Goal: Navigation & Orientation: Find specific page/section

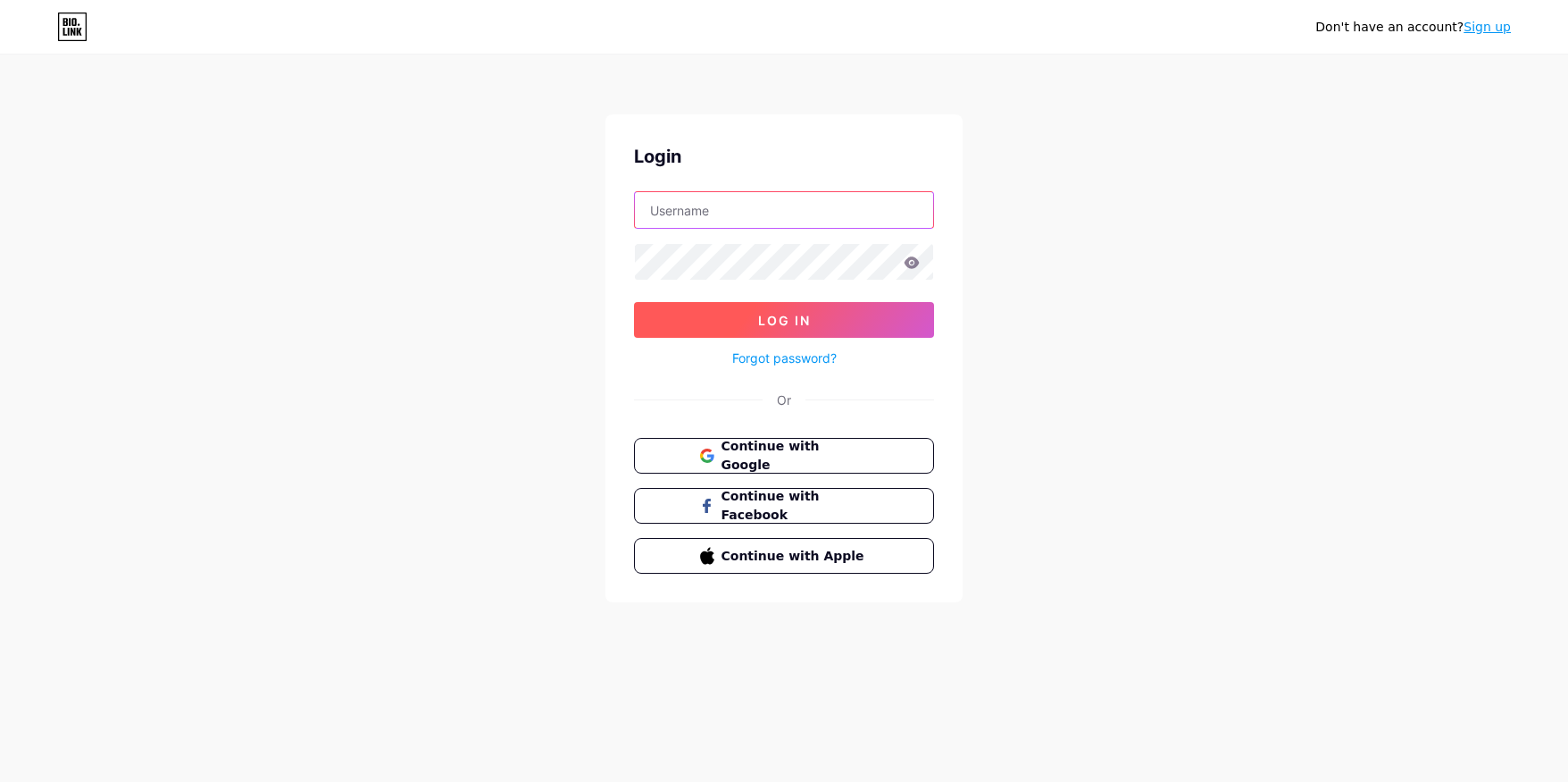
type input "kellycavanaugh"
click at [797, 316] on span "Log In" at bounding box center [784, 320] width 53 height 15
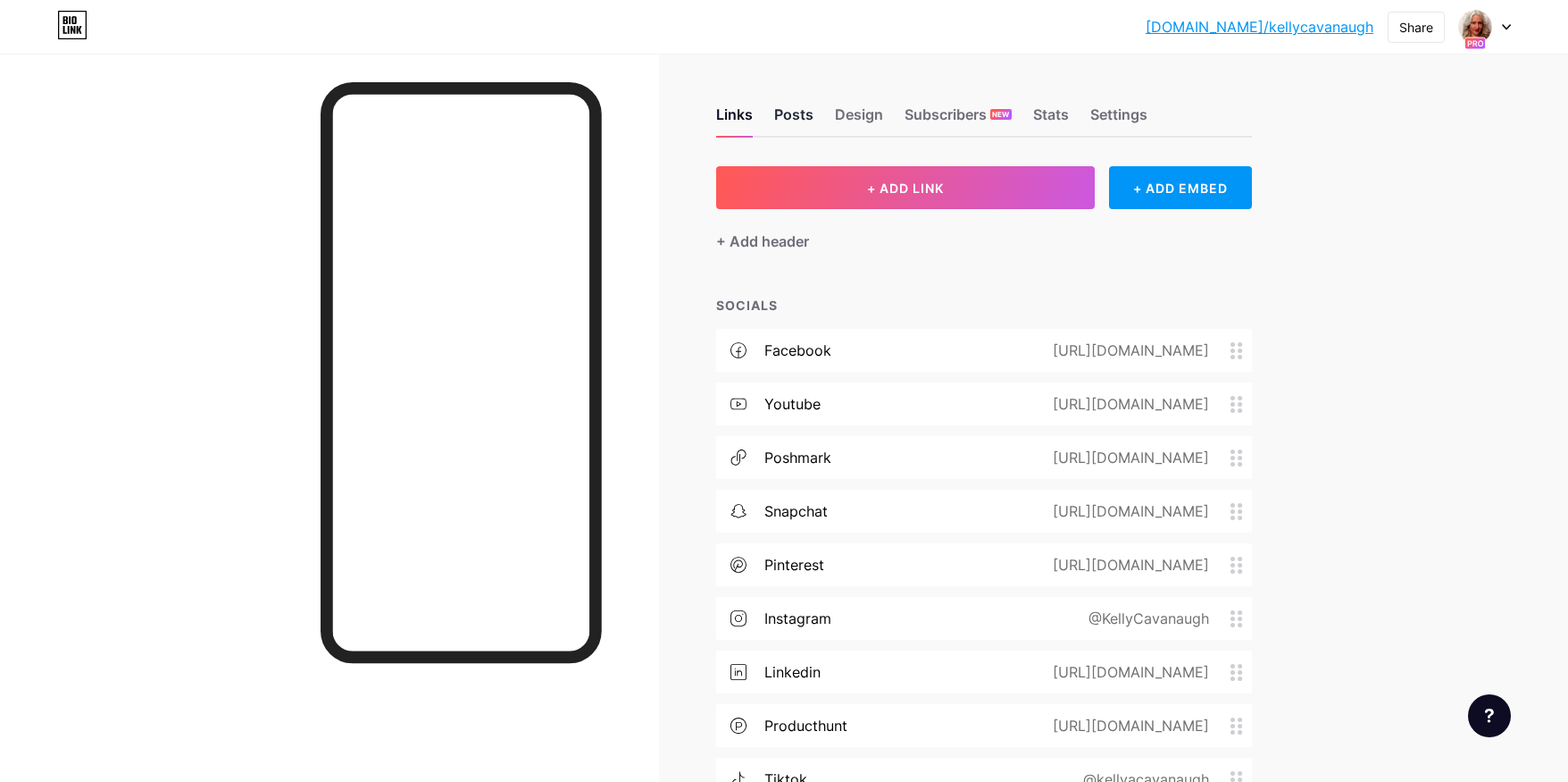
click at [790, 113] on div "Posts" at bounding box center [793, 119] width 39 height 32
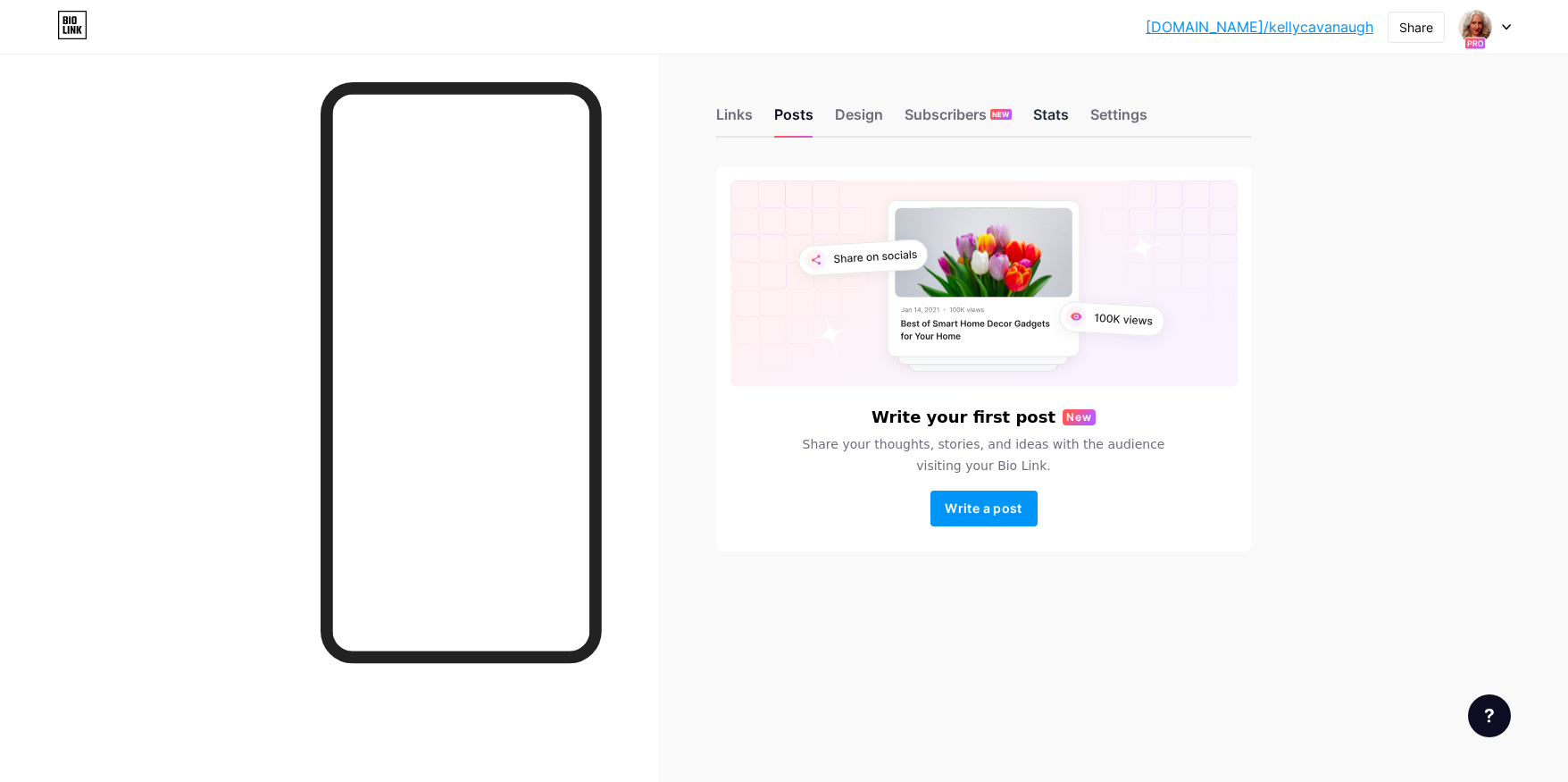
click at [1051, 114] on div "Stats" at bounding box center [1051, 119] width 35 height 32
